Goal: Information Seeking & Learning: Learn about a topic

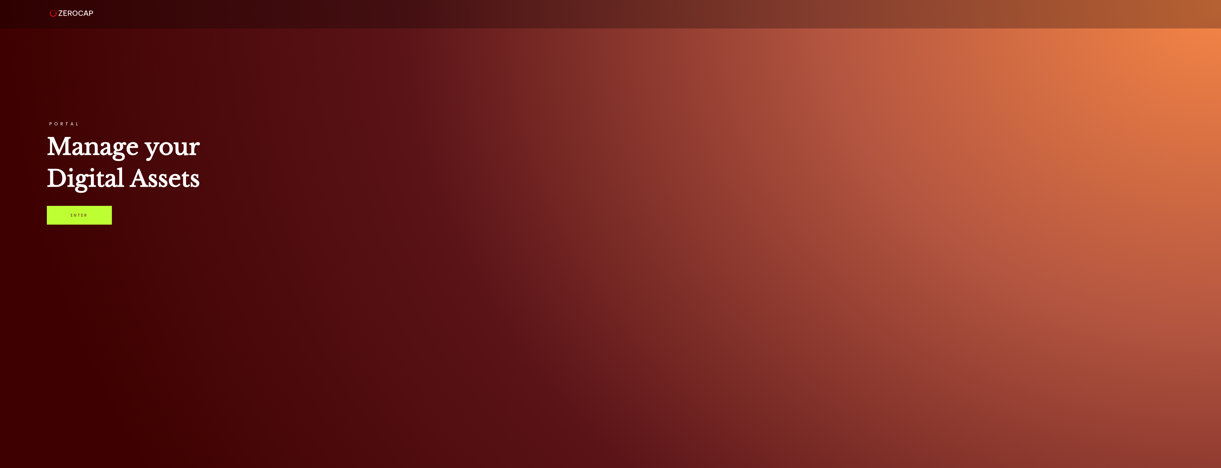
click at [67, 220] on link "Enter" at bounding box center [79, 215] width 65 height 19
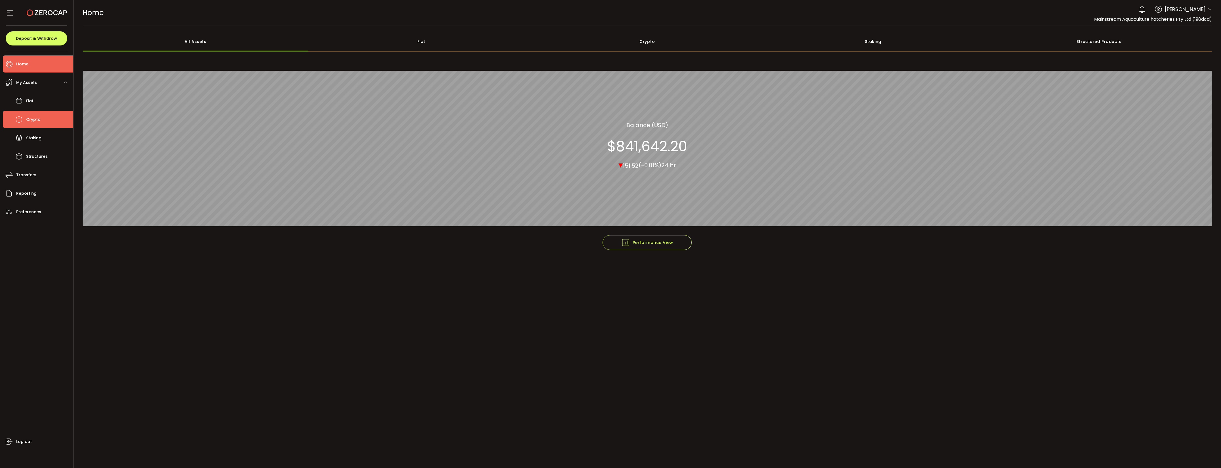
click at [37, 116] on span "Crypto" at bounding box center [33, 119] width 14 height 8
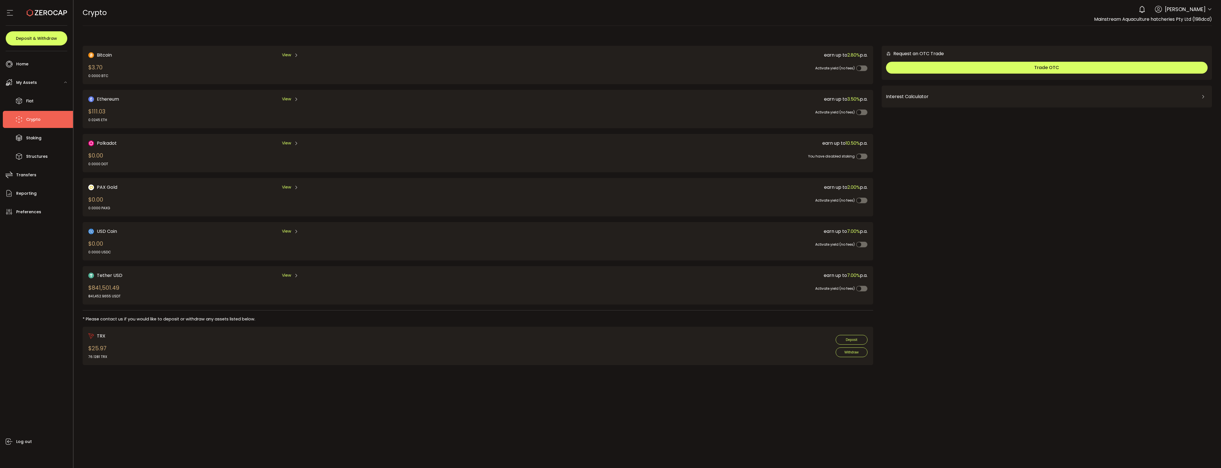
click at [110, 272] on span "Tether USD" at bounding box center [110, 275] width 26 height 7
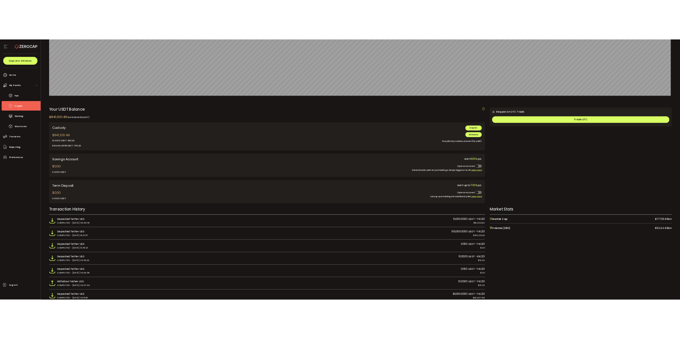
scroll to position [178, 0]
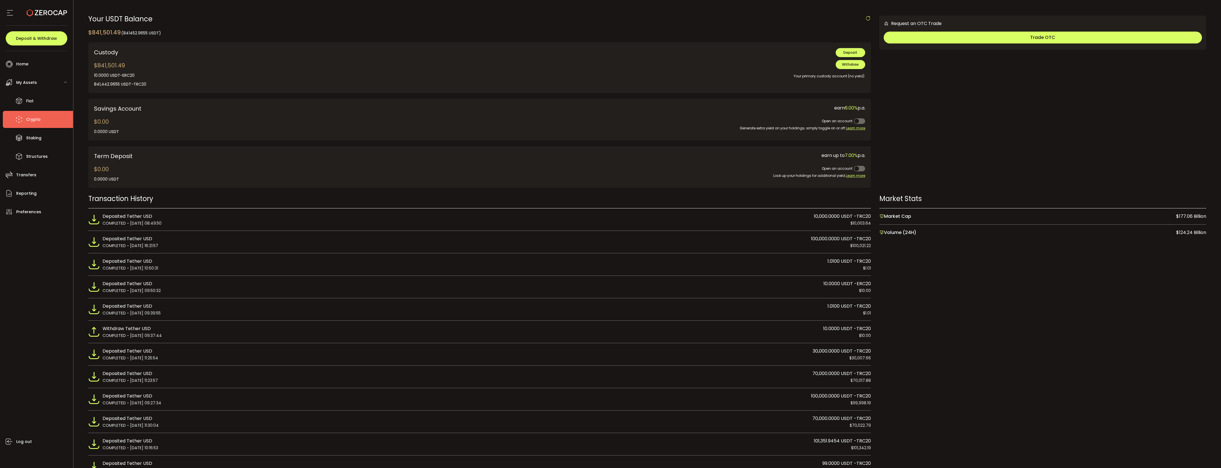
click at [36, 117] on span "Crypto" at bounding box center [33, 119] width 14 height 8
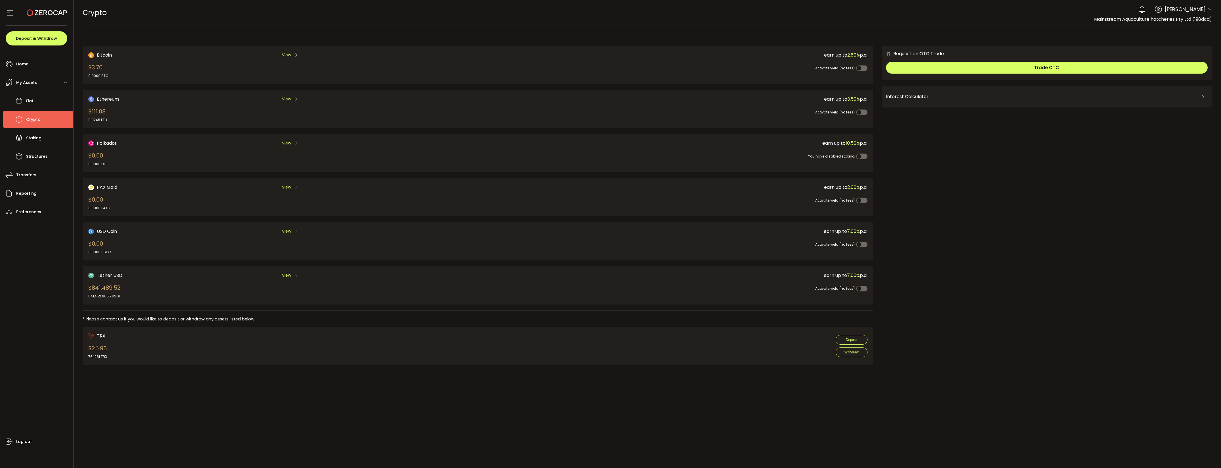
click at [32, 82] on span "My Assets" at bounding box center [26, 82] width 21 height 8
click at [18, 83] on span "My Assets" at bounding box center [26, 82] width 21 height 8
click at [25, 67] on span "Home" at bounding box center [22, 64] width 12 height 8
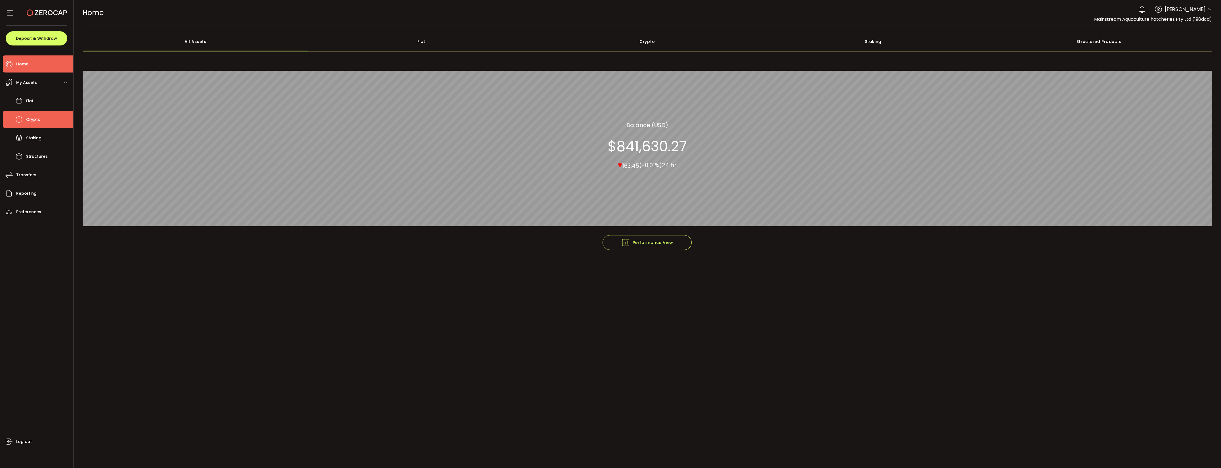
click at [41, 117] on li "Crypto" at bounding box center [38, 119] width 70 height 17
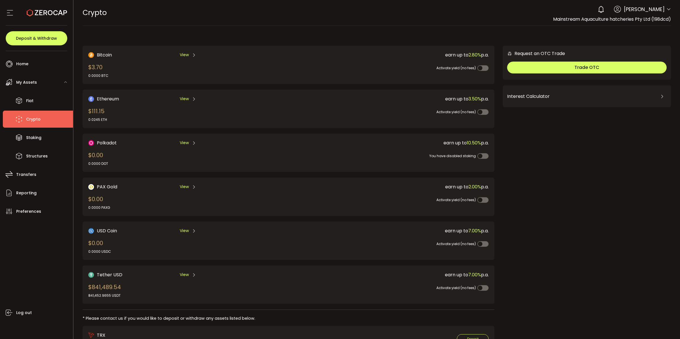
scroll to position [36, 0]
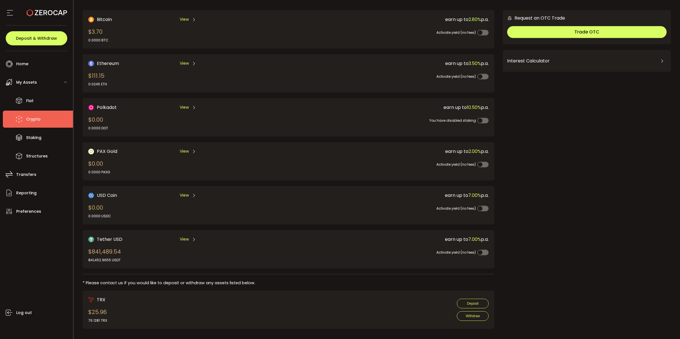
click at [187, 237] on span "View" at bounding box center [184, 240] width 9 height 6
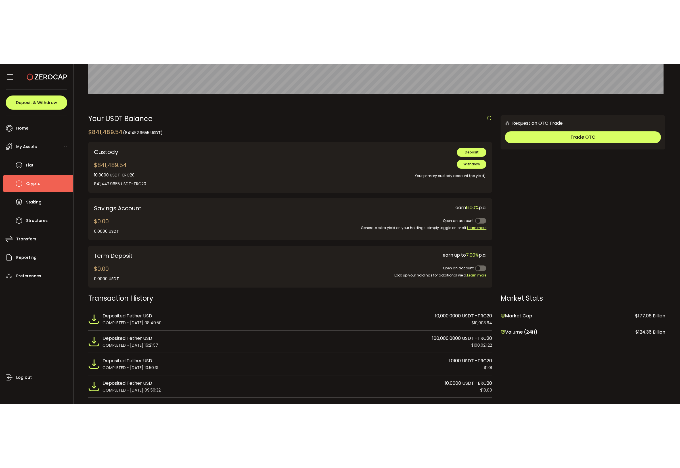
scroll to position [178, 0]
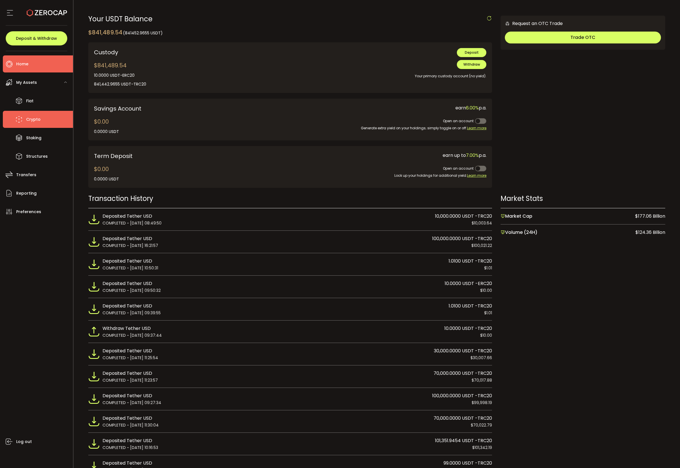
click at [19, 66] on span "Home" at bounding box center [22, 64] width 12 height 8
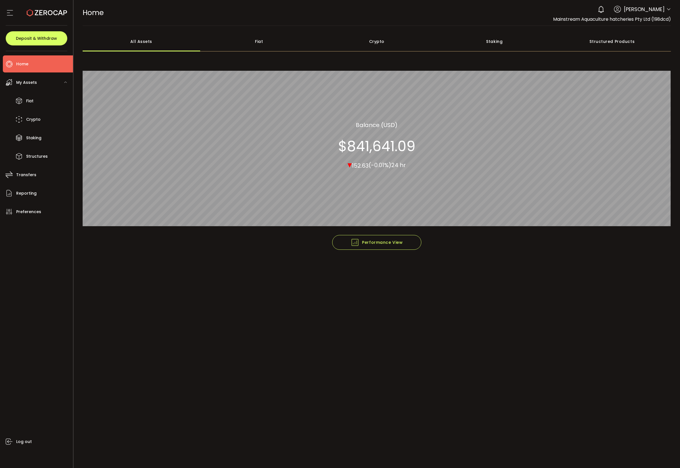
click at [370, 385] on main "**********" at bounding box center [377, 247] width 607 height 442
